Goal: Information Seeking & Learning: Learn about a topic

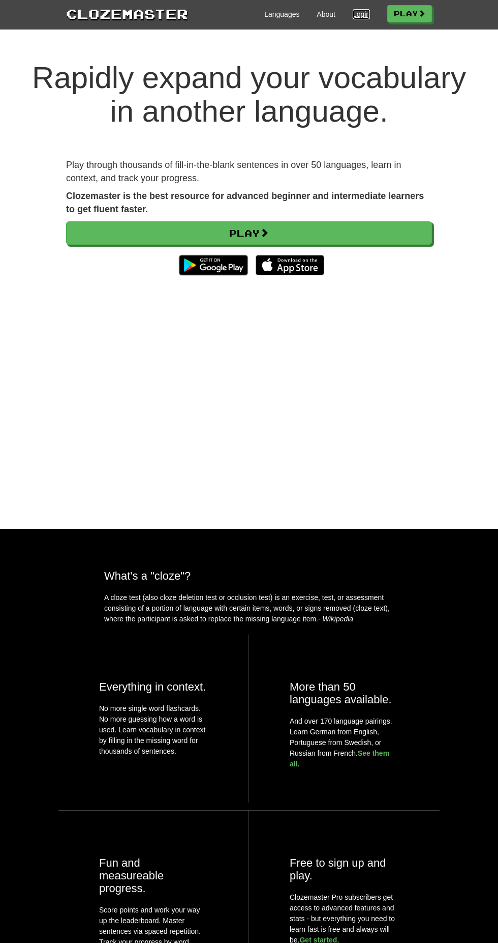
click at [356, 17] on link "Login" at bounding box center [361, 14] width 17 height 10
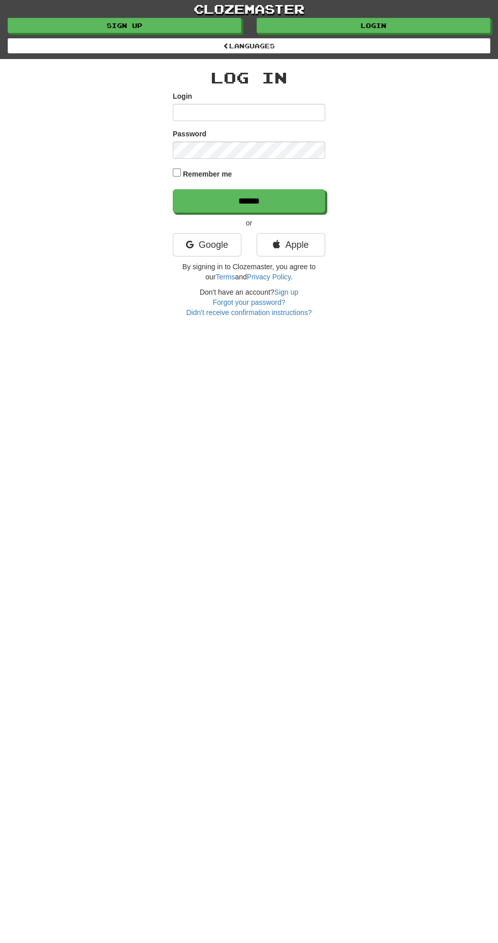
click at [287, 108] on input "Login" at bounding box center [249, 112] width 153 height 17
type input "*********"
click at [173, 189] on input "******" at bounding box center [249, 200] width 153 height 23
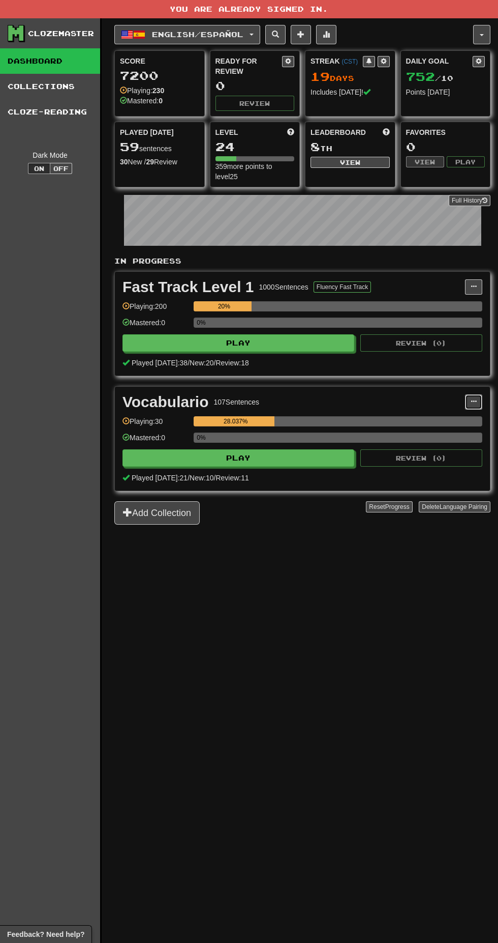
click at [474, 402] on span at bounding box center [474, 401] width 6 height 6
click at [462, 468] on span "Unpin from Dashboard" at bounding box center [436, 469] width 72 height 8
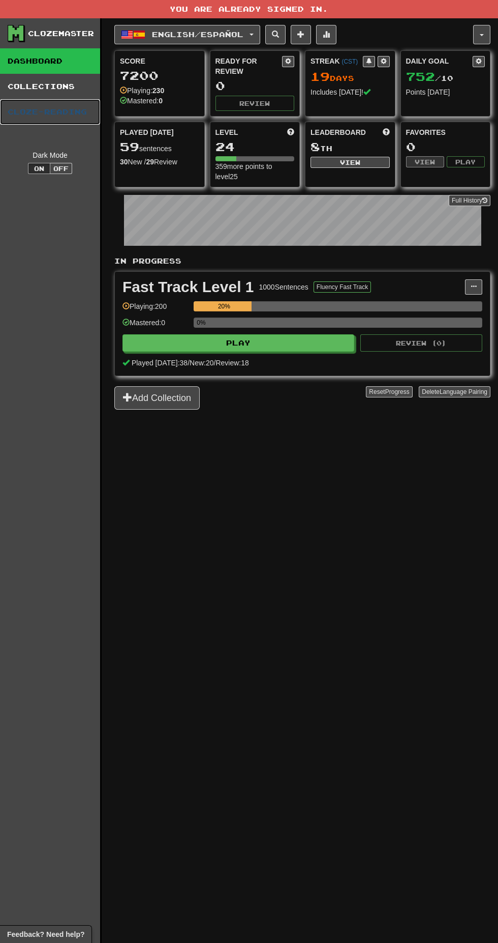
click at [66, 109] on link "Cloze-Reading" at bounding box center [50, 111] width 100 height 25
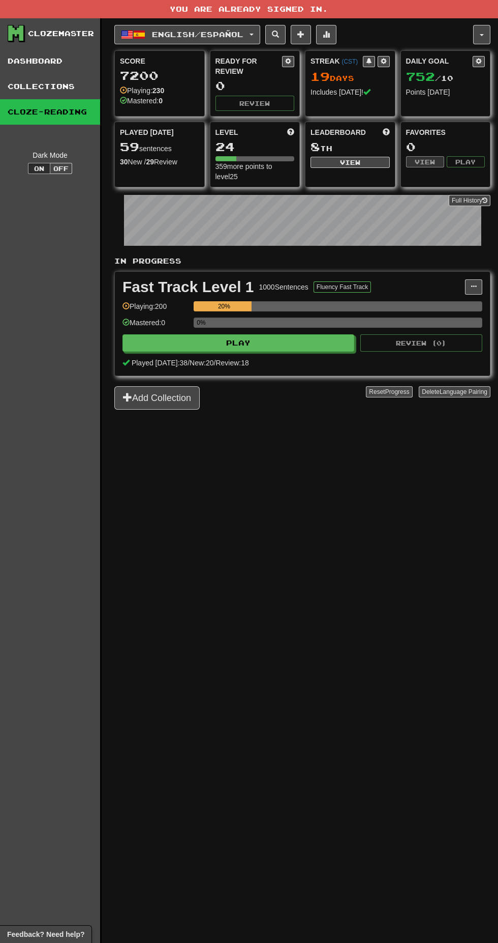
click at [59, 86] on link "Collections" at bounding box center [50, 86] width 100 height 25
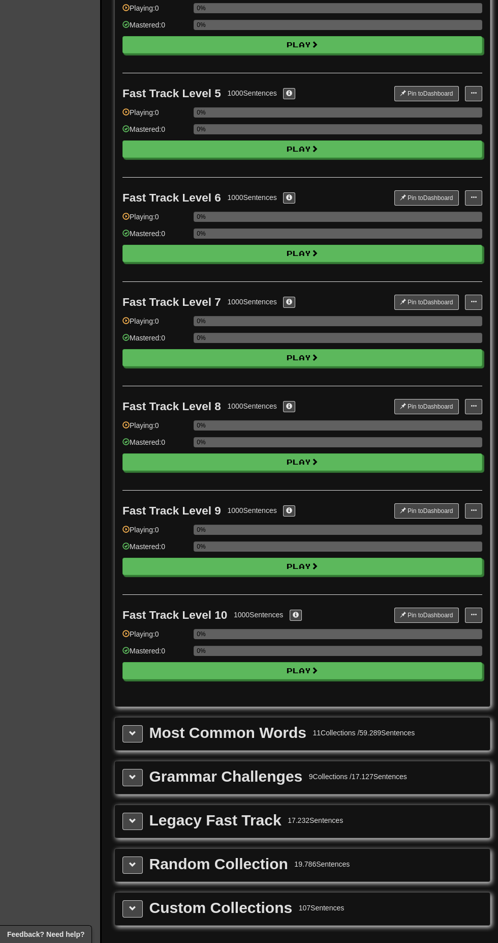
scroll to position [809, 0]
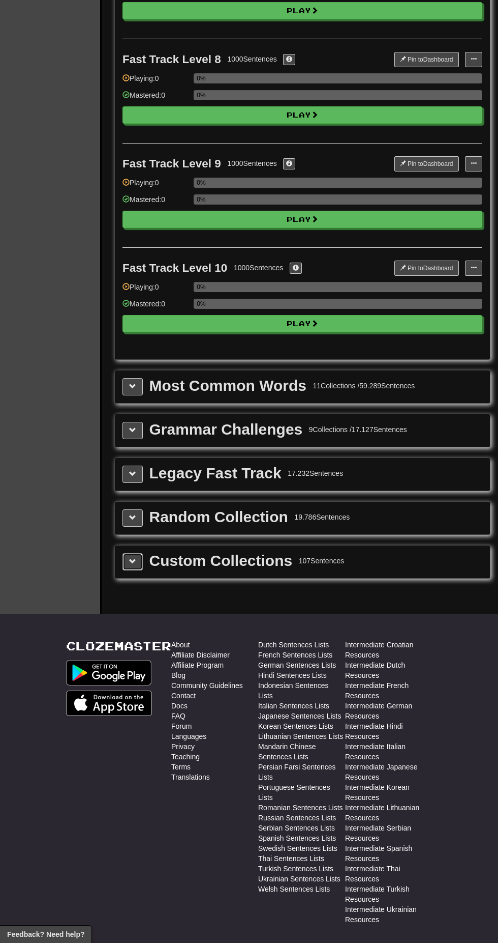
click at [133, 561] on span at bounding box center [132, 560] width 7 height 7
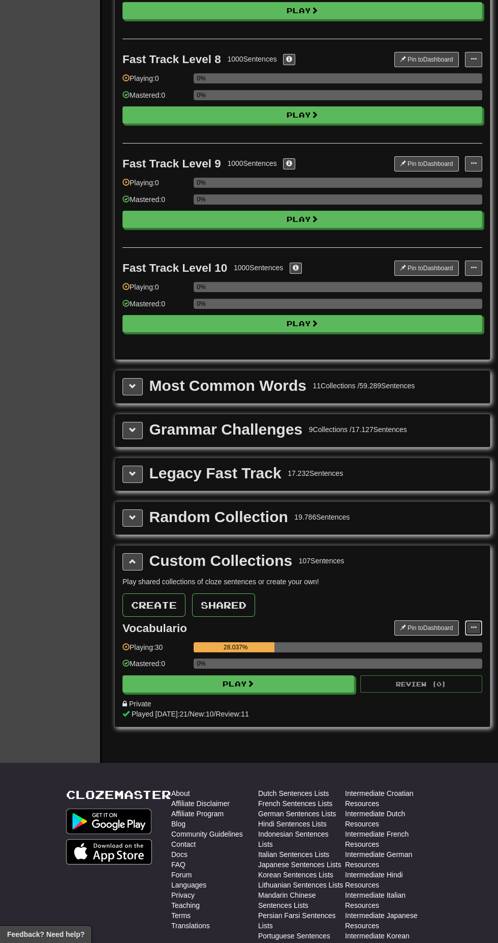
click at [474, 627] on span at bounding box center [474, 627] width 6 height 6
click at [456, 676] on link "Edit Collection" at bounding box center [434, 672] width 95 height 13
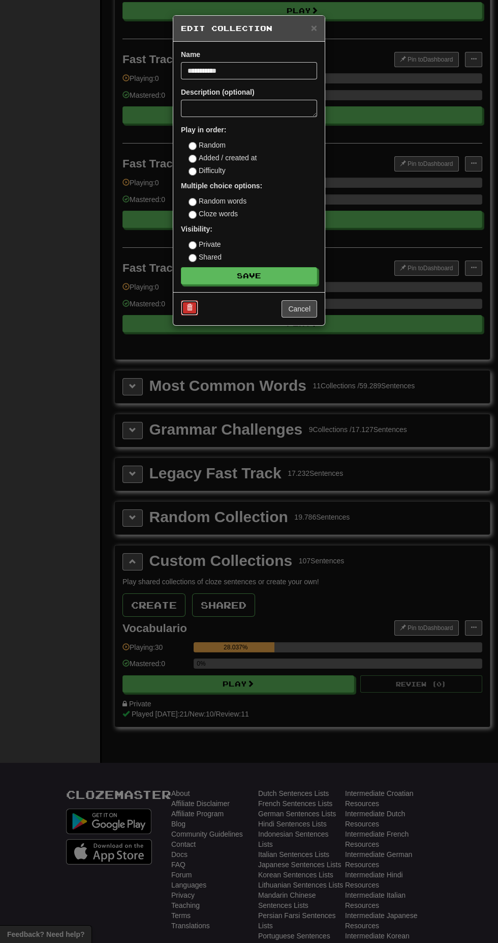
click at [190, 307] on span at bounding box center [190, 307] width 6 height 6
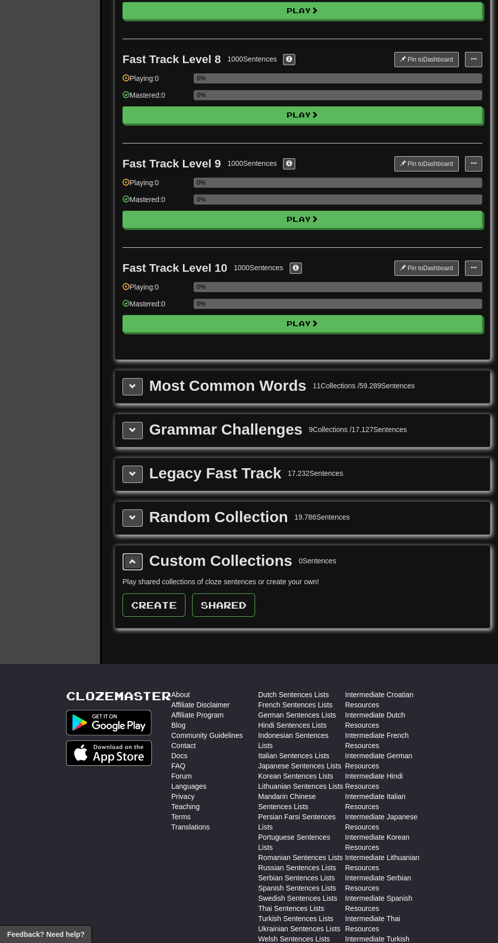
click at [133, 561] on span at bounding box center [132, 560] width 7 height 7
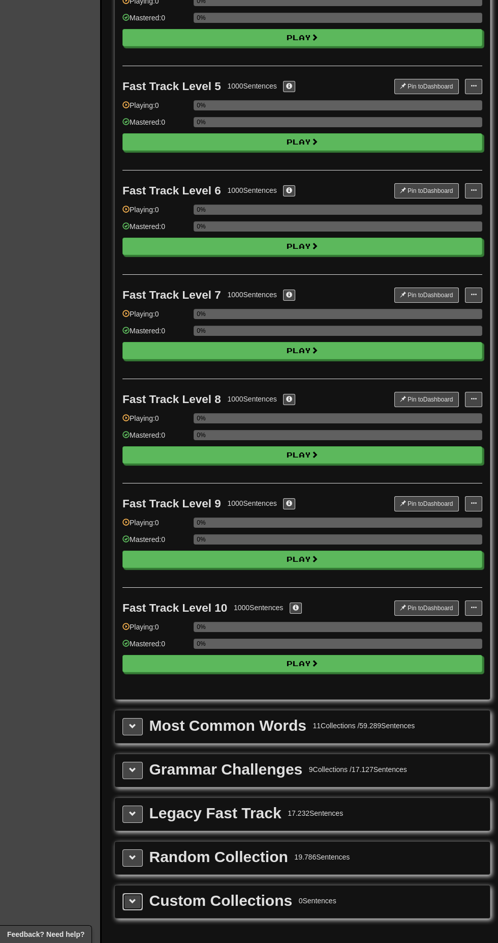
scroll to position [0, 0]
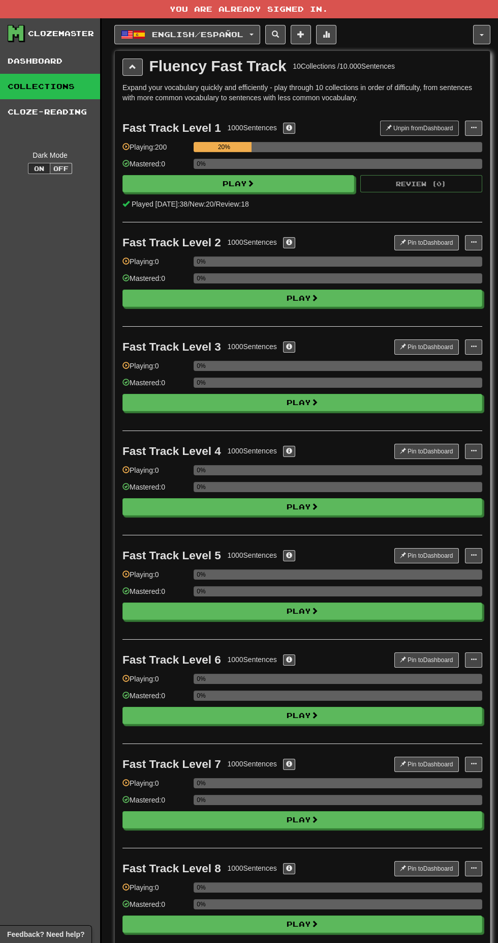
click at [58, 50] on link "Dashboard" at bounding box center [50, 60] width 100 height 25
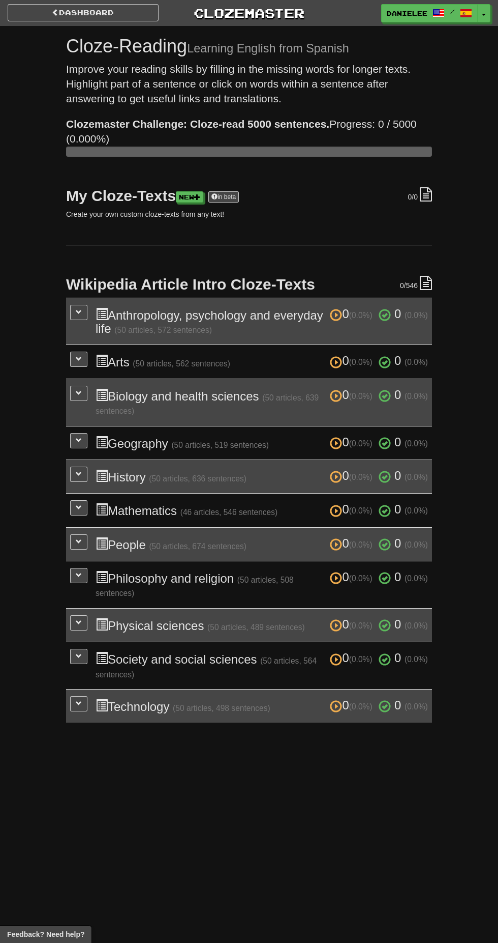
scroll to position [510, 0]
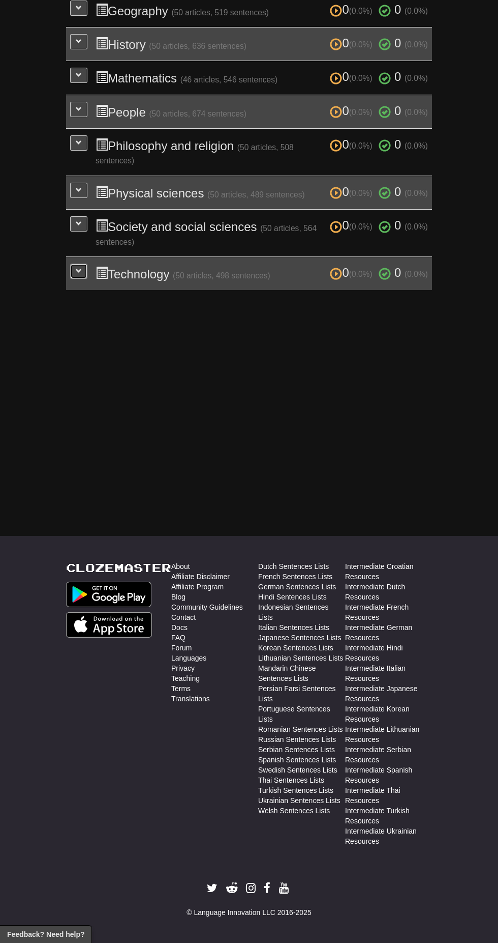
click at [79, 268] on span at bounding box center [79, 271] width 6 height 6
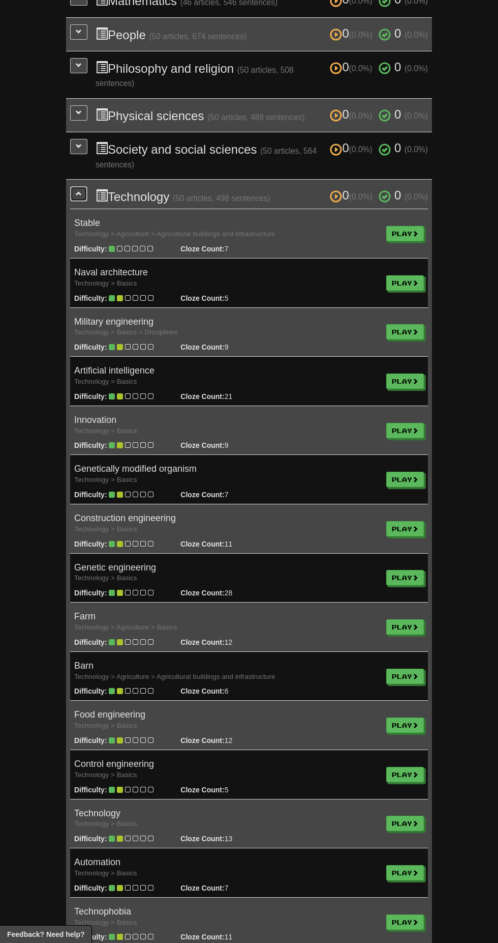
click at [79, 191] on span at bounding box center [79, 193] width 6 height 6
